Goal: Task Accomplishment & Management: Use online tool/utility

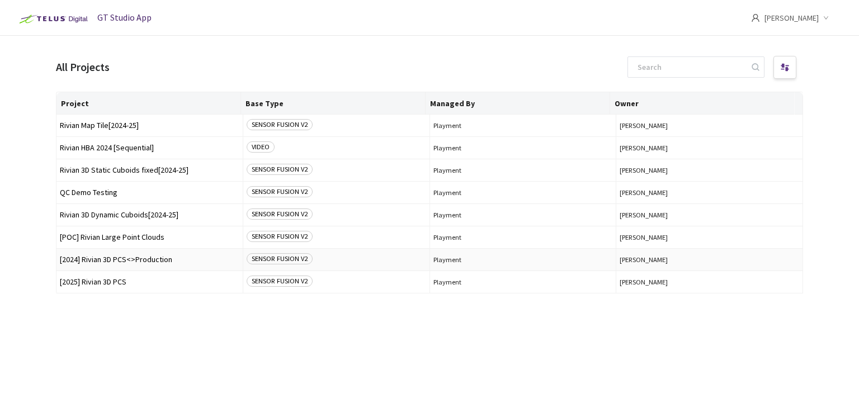
click at [140, 262] on span "[2024] Rivian 3D PCS<>Production" at bounding box center [149, 260] width 179 height 8
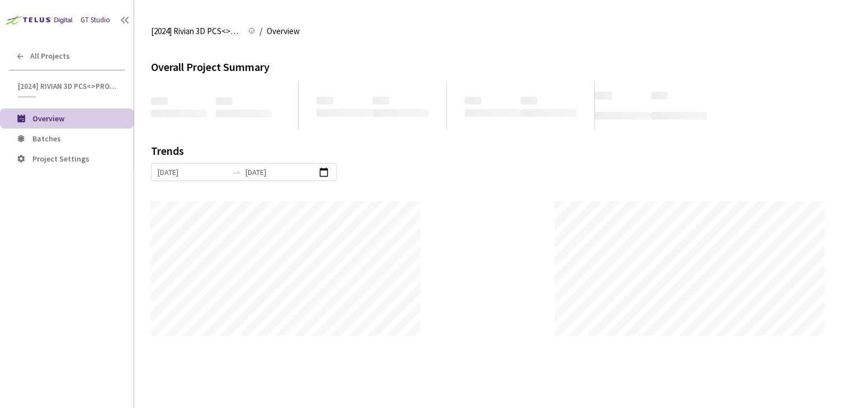
scroll to position [408, 859]
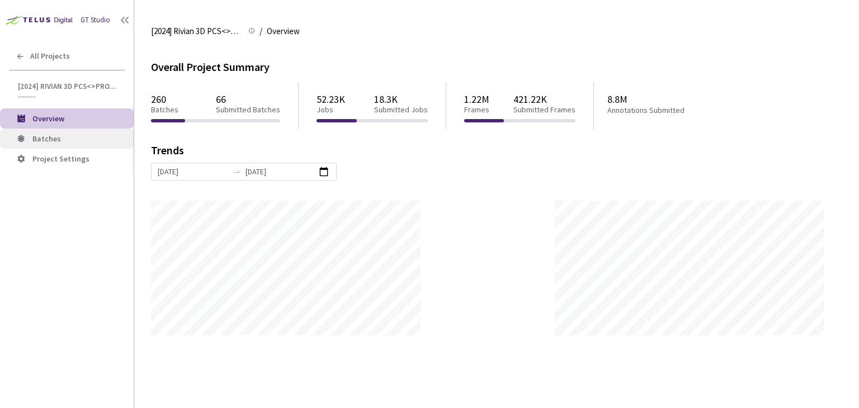
click at [94, 141] on span "Batches" at bounding box center [78, 139] width 92 height 10
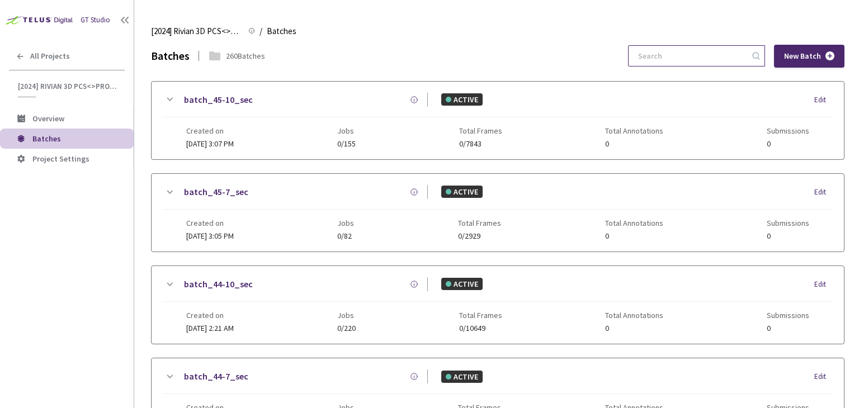
click at [671, 54] on input at bounding box center [690, 56] width 119 height 20
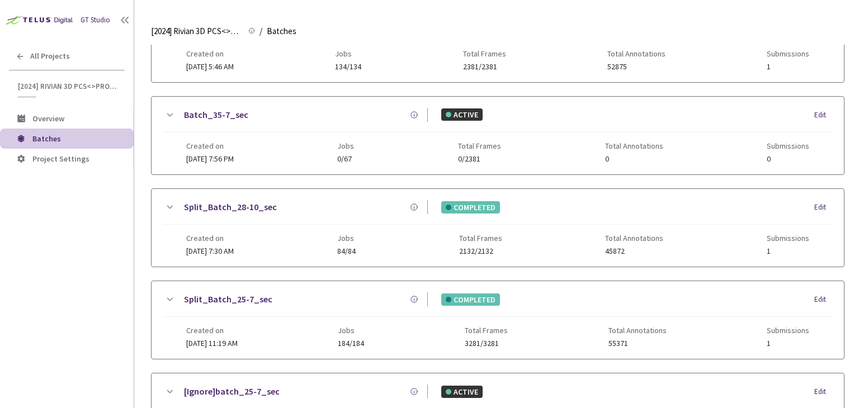
scroll to position [360, 0]
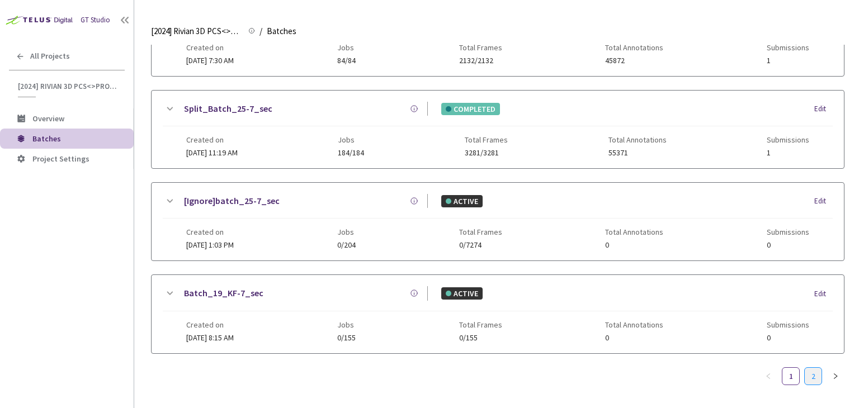
type input "5-7"
click at [808, 375] on link "2" at bounding box center [813, 376] width 17 height 17
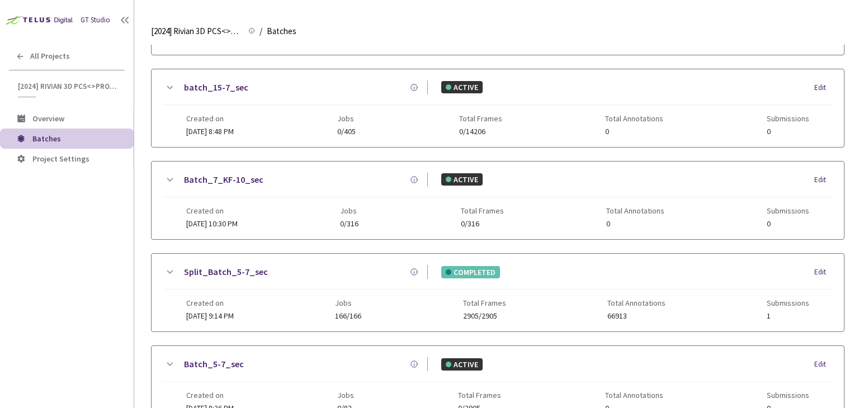
scroll to position [105, 0]
click at [240, 271] on link "Split_Batch_5-7_sec" at bounding box center [226, 272] width 84 height 14
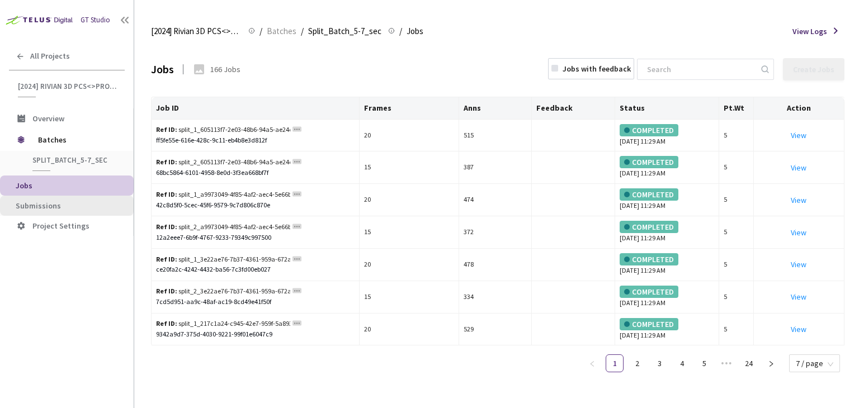
click at [72, 210] on li "Submissions" at bounding box center [67, 206] width 134 height 20
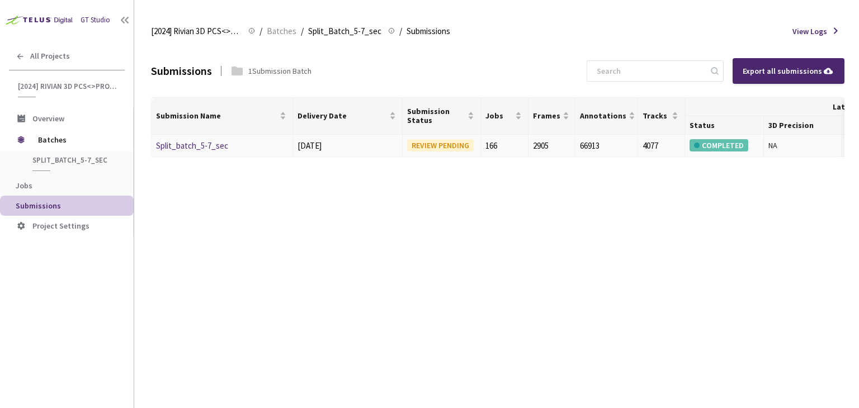
click at [190, 145] on link "Split_batch_5-7_sec" at bounding box center [192, 145] width 72 height 11
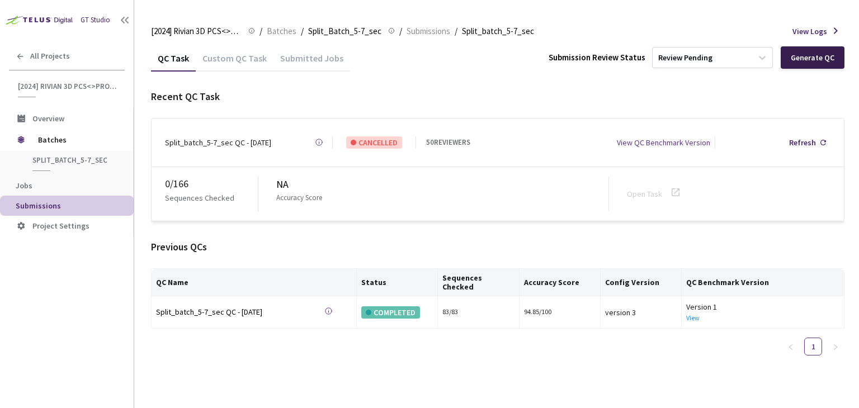
click at [811, 56] on div "Generate QC" at bounding box center [813, 57] width 44 height 9
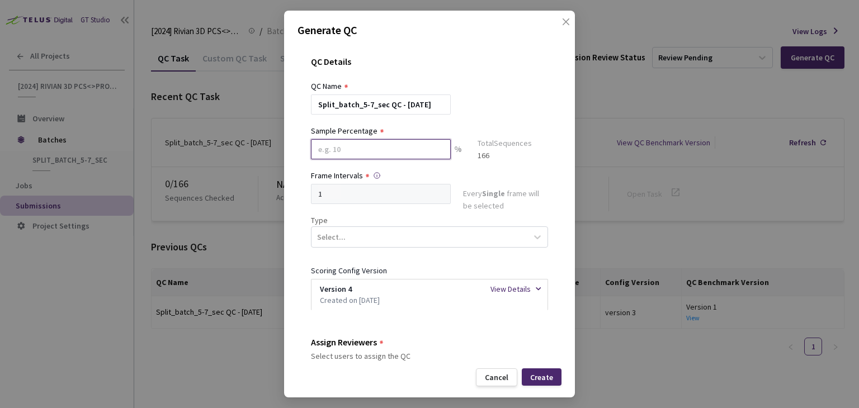
click at [412, 157] on input at bounding box center [381, 149] width 140 height 20
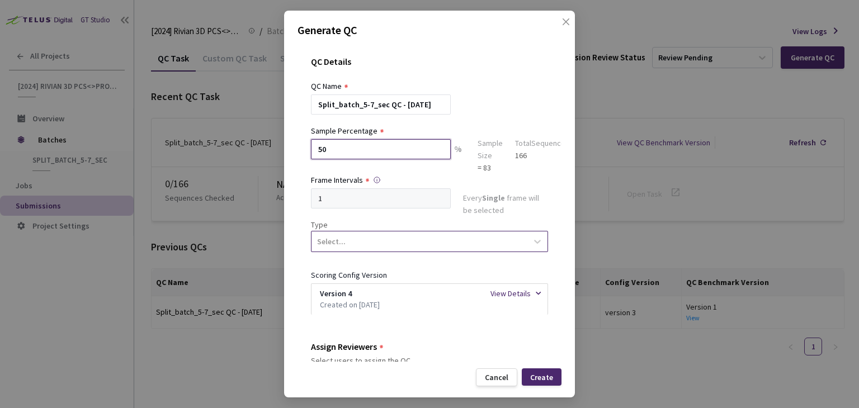
type input "50"
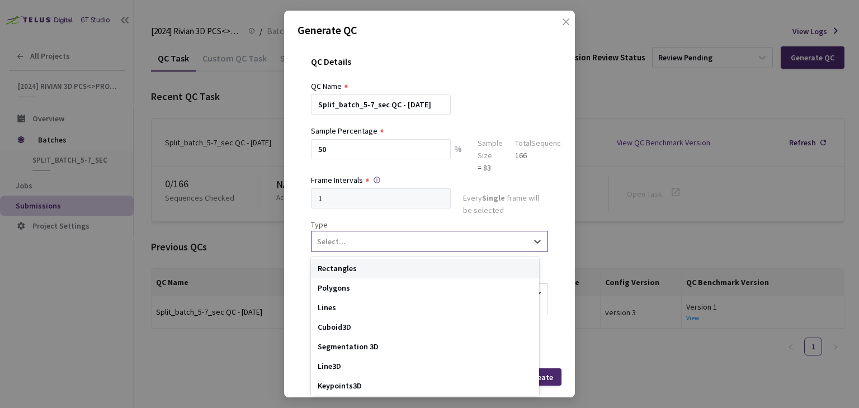
click at [392, 238] on div "Select..." at bounding box center [419, 241] width 216 height 19
click at [376, 346] on div "Segmentation 3D" at bounding box center [425, 347] width 228 height 20
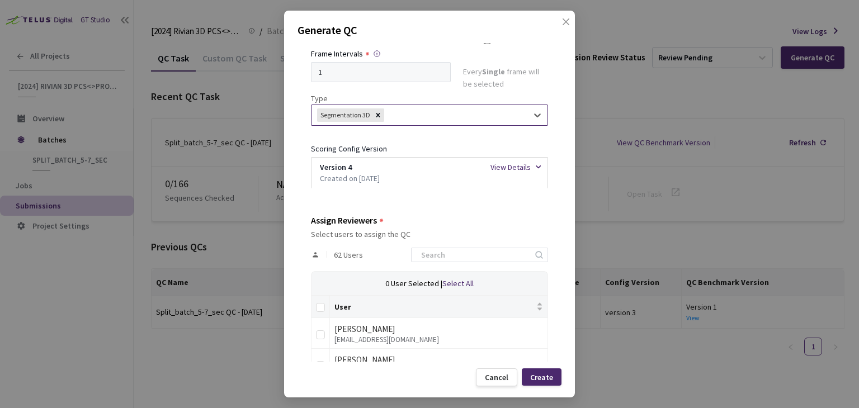
scroll to position [129, 0]
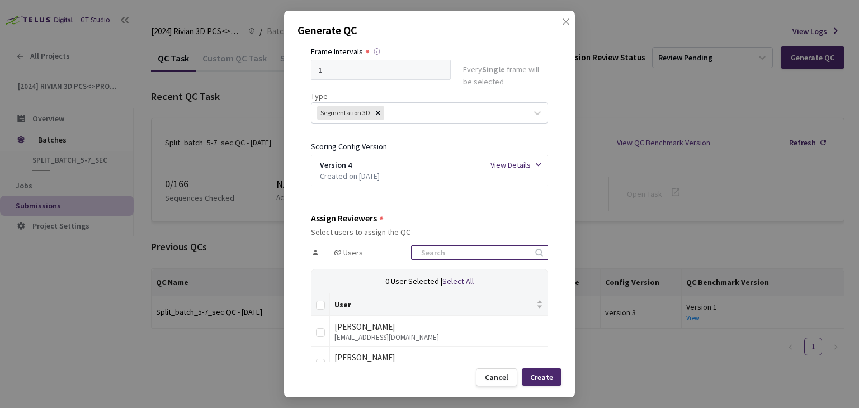
click at [431, 252] on input at bounding box center [473, 252] width 119 height 13
type input "rivian"
click at [317, 301] on input "Select all" at bounding box center [320, 305] width 9 height 9
checkbox input "true"
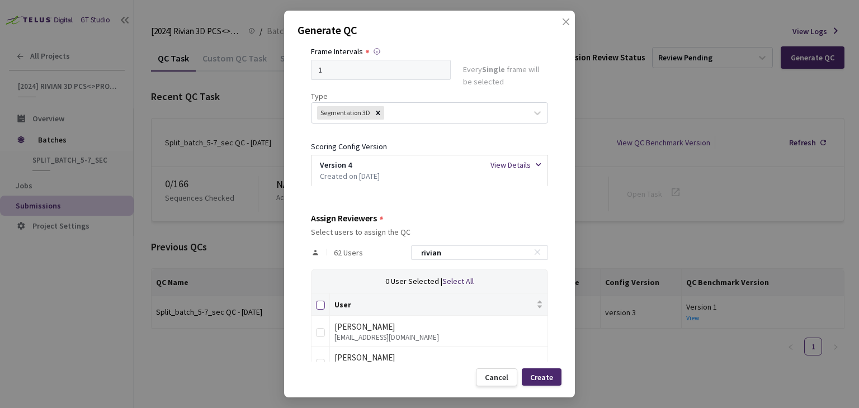
checkbox input "true"
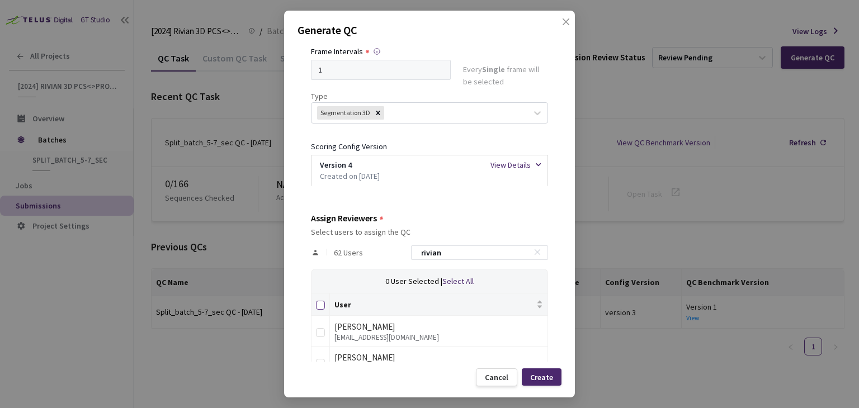
checkbox input "true"
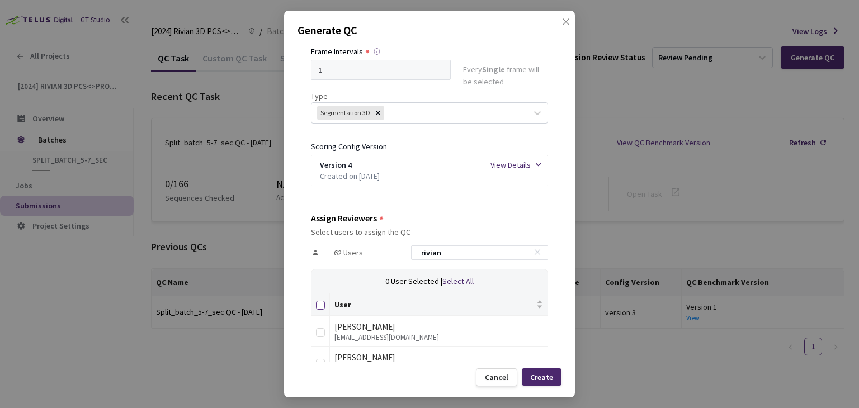
checkbox input "true"
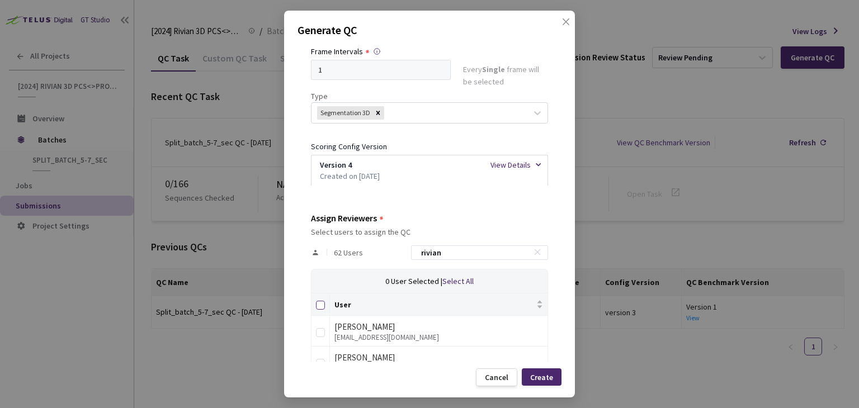
checkbox input "true"
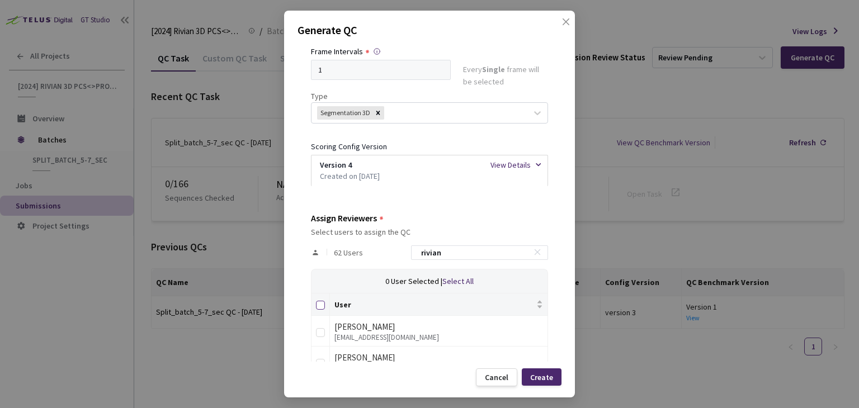
checkbox input "true"
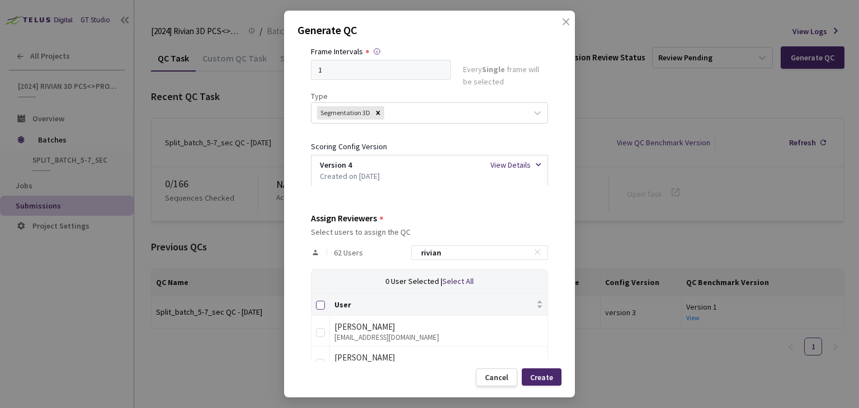
checkbox input "true"
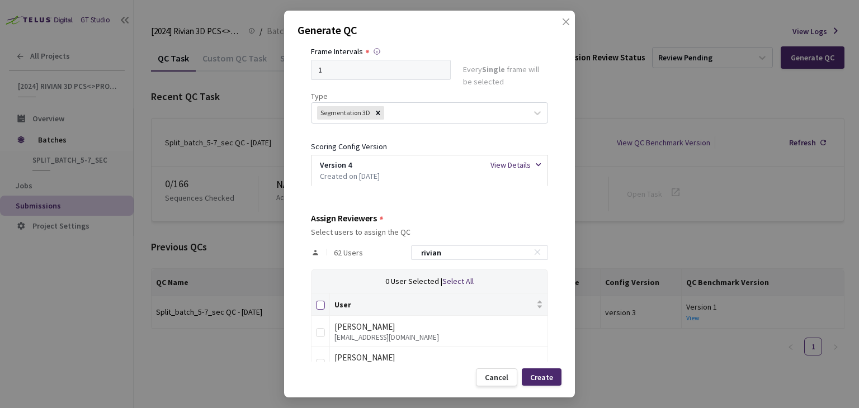
checkbox input "true"
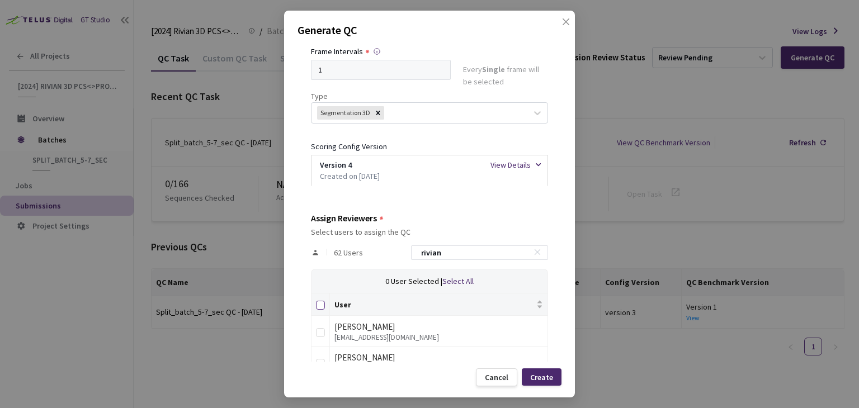
checkbox input "true"
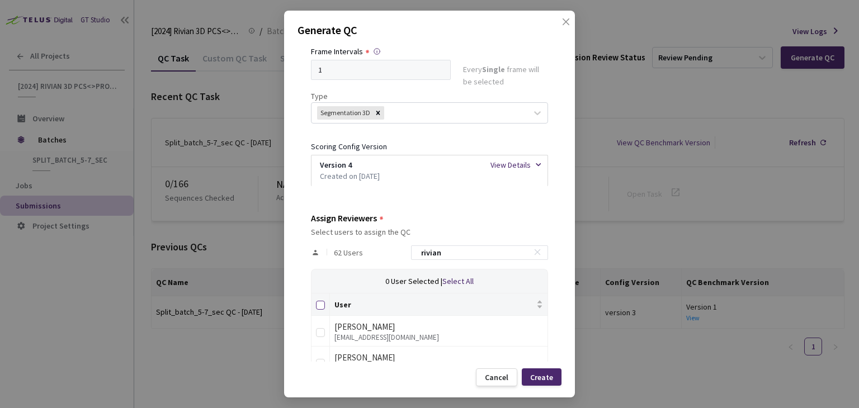
checkbox input "true"
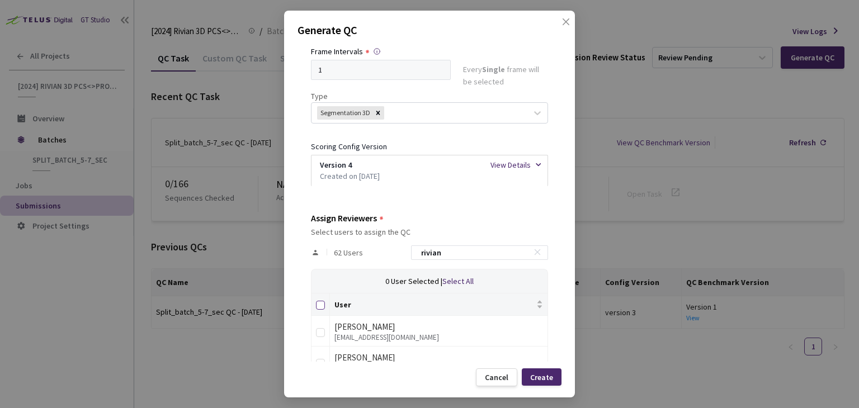
checkbox input "true"
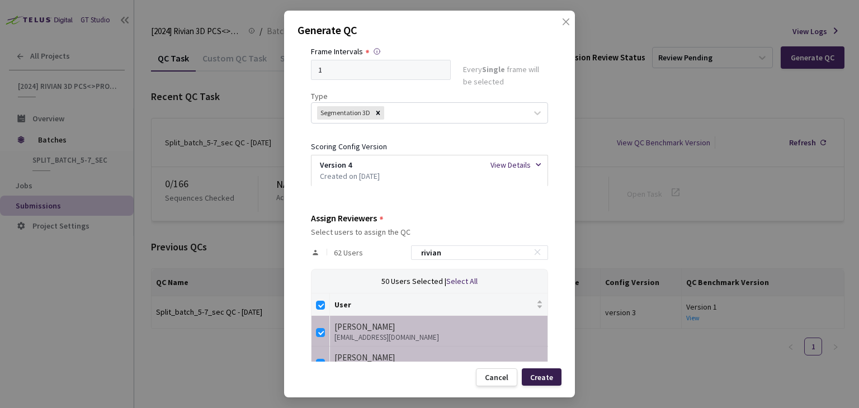
click at [537, 374] on div "Create" at bounding box center [541, 377] width 23 height 9
